Goal: Information Seeking & Learning: Find specific fact

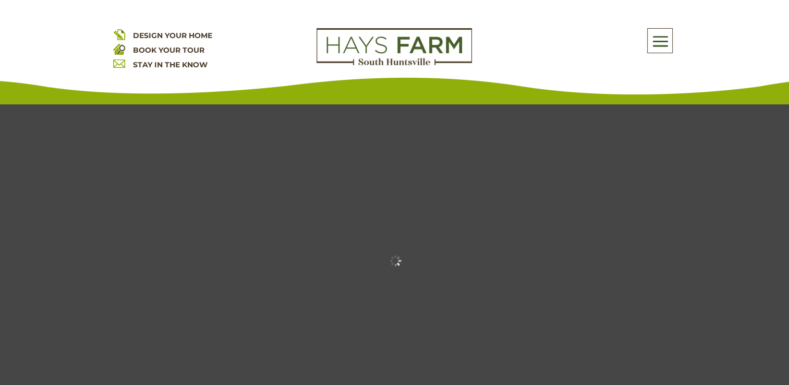
click at [665, 41] on span at bounding box center [660, 41] width 25 height 24
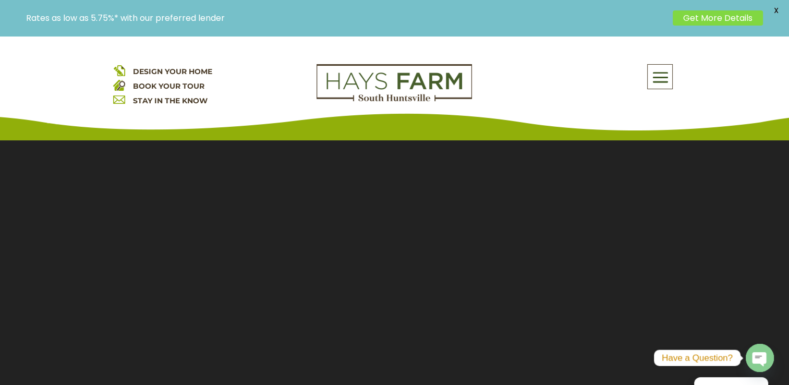
click at [663, 80] on span at bounding box center [660, 78] width 25 height 24
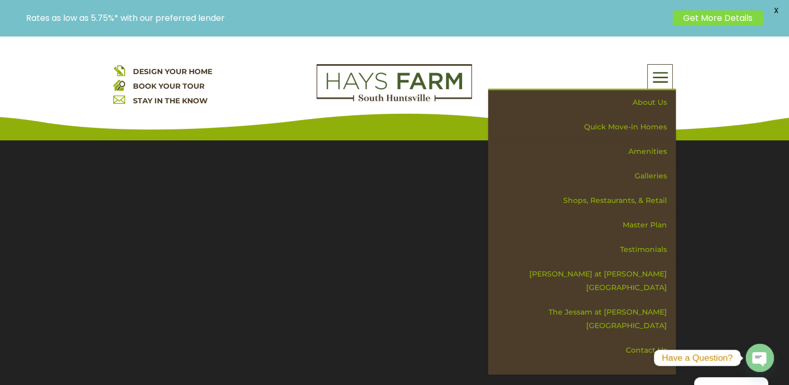
click at [175, 18] on p "Rates as low as 5.75%* with our preferred lender" at bounding box center [346, 18] width 641 height 10
click at [774, 79] on div "DESIGN YOUR HOME BOOK YOUR TOUR STAY IN THE KNOW About Us Quick Move-in Homes A…" at bounding box center [394, 88] width 789 height 104
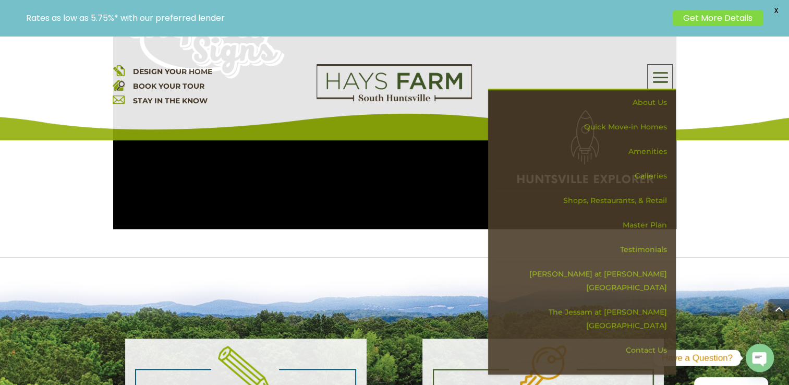
scroll to position [1006, 0]
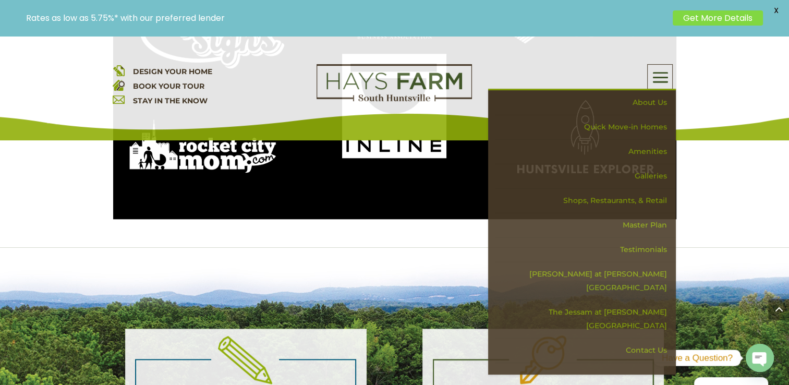
click at [720, 106] on div "DESIGN YOUR HOME BOOK YOUR TOUR STAY IN THE KNOW About Us Quick Move-in Homes A…" at bounding box center [394, 88] width 789 height 104
click at [653, 73] on span at bounding box center [660, 78] width 25 height 24
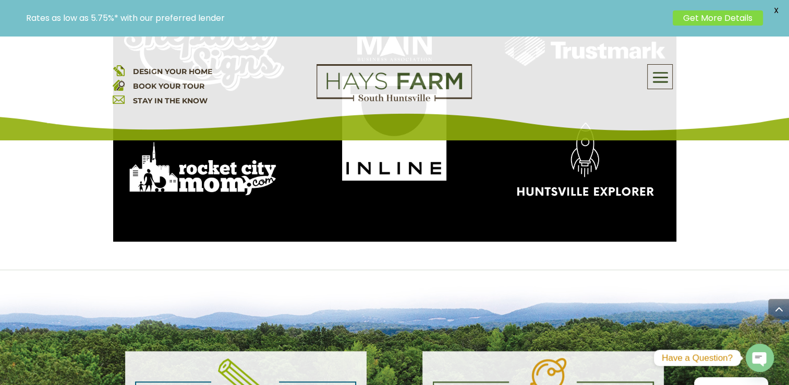
scroll to position [0, 0]
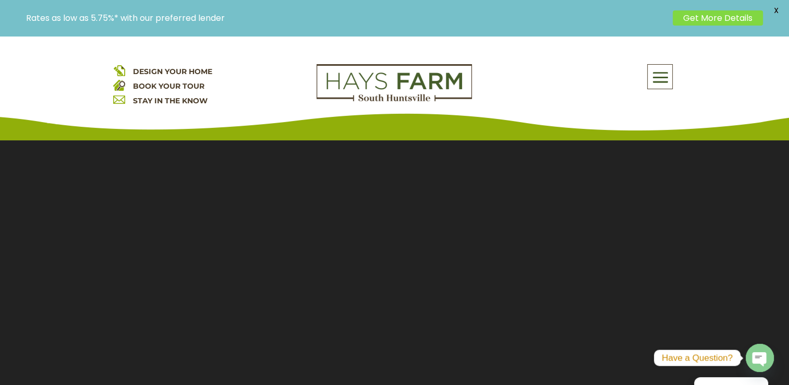
click at [181, 13] on p "Rates as low as 5.75%* with our preferred lender" at bounding box center [346, 18] width 641 height 10
click at [176, 21] on p "Rates as low as 5.75%* with our preferred lender" at bounding box center [346, 18] width 641 height 10
click at [711, 16] on link "Get More Details" at bounding box center [718, 17] width 90 height 15
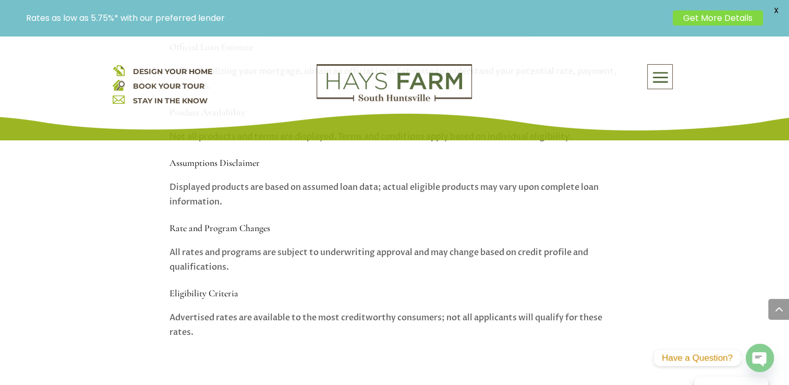
scroll to position [1247, 0]
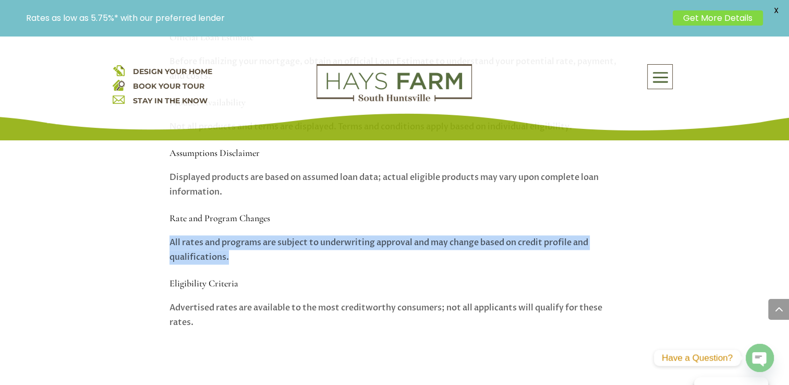
drag, startPoint x: 167, startPoint y: 238, endPoint x: 238, endPoint y: 264, distance: 75.4
click at [238, 264] on div "Important Terms & Conditions Official Loan Estimate Before finalizing your mort…" at bounding box center [394, 163] width 563 height 417
drag, startPoint x: 238, startPoint y: 264, endPoint x: 202, endPoint y: 251, distance: 38.1
copy div "All rates and programs are subject to underwriting approval and may change base…"
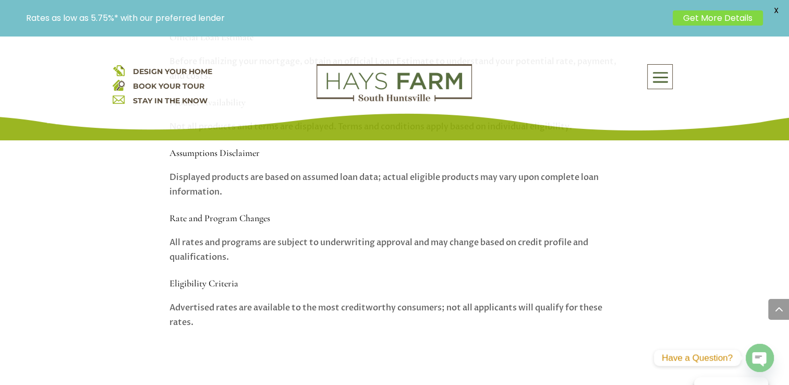
click at [343, 220] on h5 "Rate and Program Changes" at bounding box center [394, 221] width 451 height 18
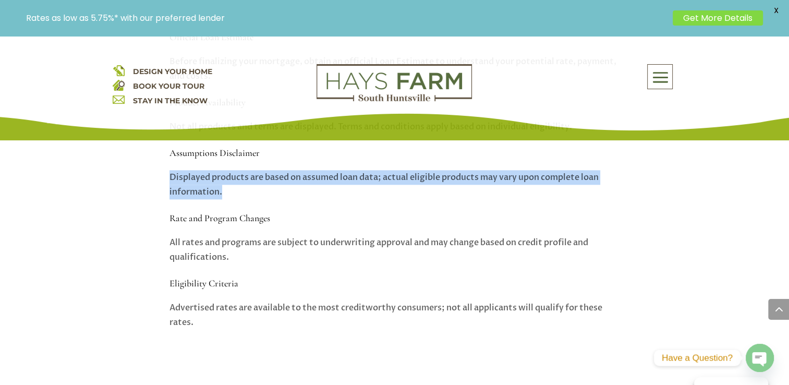
drag, startPoint x: 168, startPoint y: 175, endPoint x: 228, endPoint y: 196, distance: 62.8
click at [228, 196] on div "Important Terms & Conditions Official Loan Estimate Before finalizing your mort…" at bounding box center [394, 163] width 563 height 417
drag, startPoint x: 228, startPoint y: 196, endPoint x: 197, endPoint y: 187, distance: 32.4
copy div "Displayed products are based on assumed loan data; actual eligible products may…"
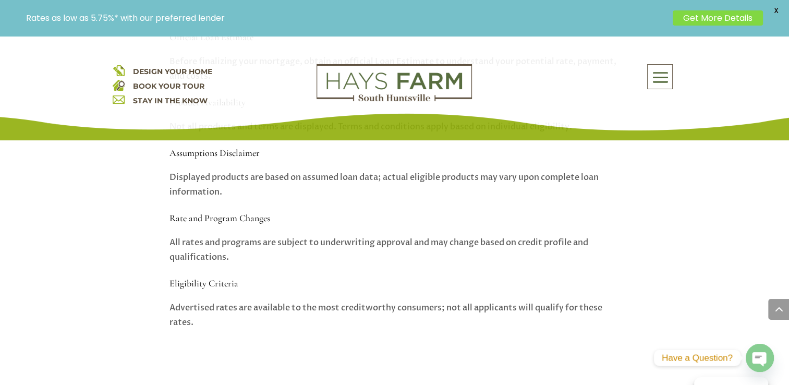
click at [307, 264] on div "Important Terms & Conditions Official Loan Estimate Before finalizing your mort…" at bounding box center [394, 163] width 451 height 332
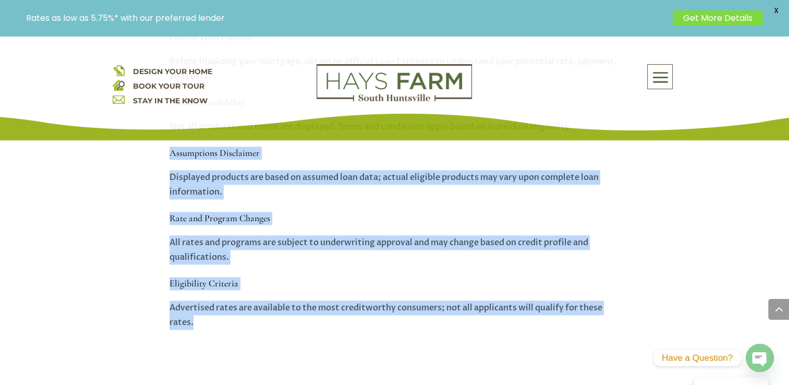
drag, startPoint x: 165, startPoint y: 151, endPoint x: 283, endPoint y: 330, distance: 214.2
click at [283, 330] on div "Important Terms & Conditions Official Loan Estimate Before finalizing your mort…" at bounding box center [394, 163] width 563 height 417
copy div "Assumptions Disclaimer Displayed products are based on assumed loan data; actua…"
click at [662, 210] on div "Important Terms & Conditions Official Loan Estimate Before finalizing your mort…" at bounding box center [394, 163] width 563 height 417
